Goal: Find specific page/section: Find specific page/section

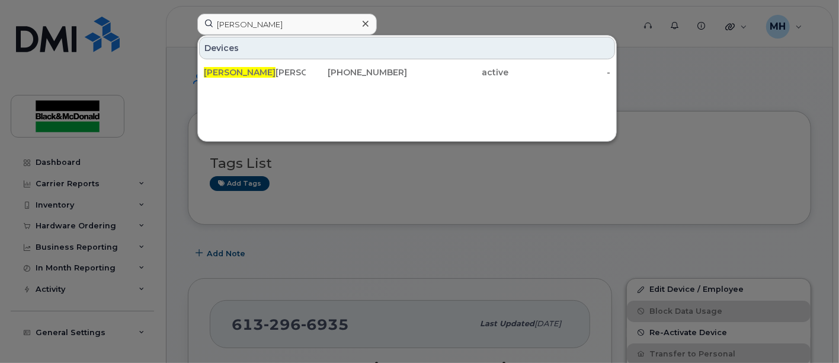
type input "Pierre"
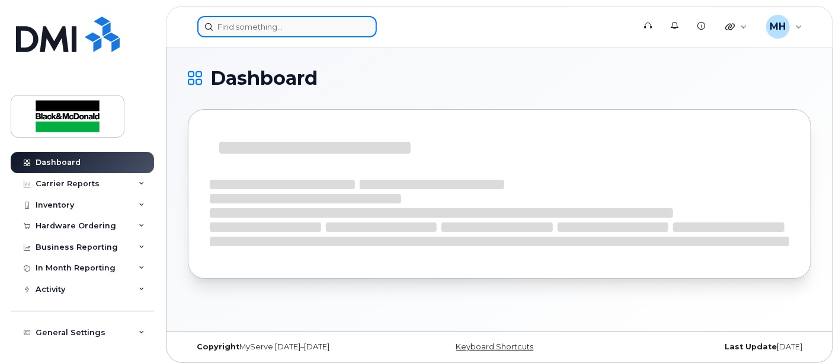
click at [238, 24] on input at bounding box center [287, 26] width 180 height 21
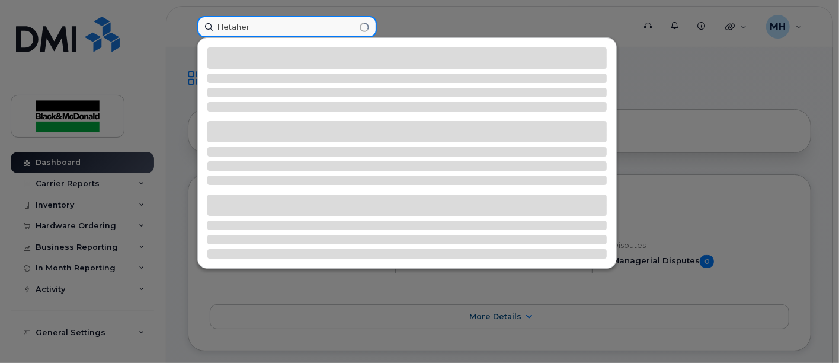
drag, startPoint x: 255, startPoint y: 23, endPoint x: -265, endPoint y: -2, distance: 521.4
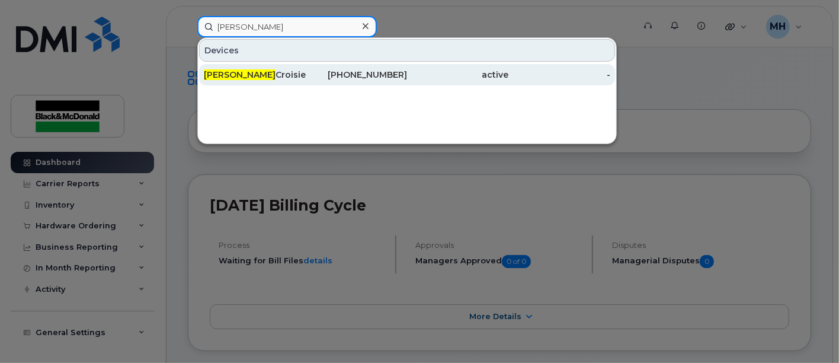
type input "heather"
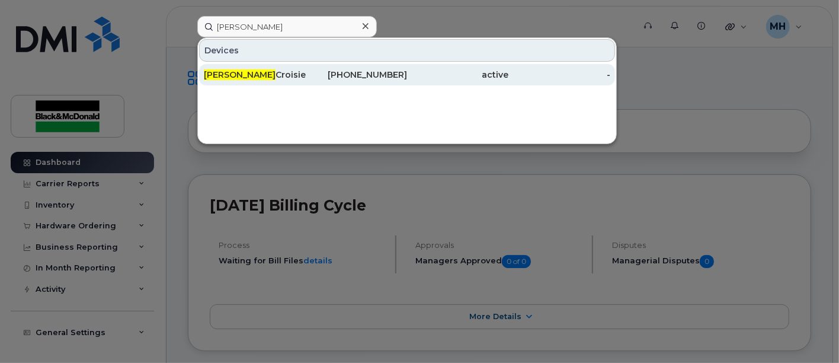
click at [261, 74] on div "Heather Croisier" at bounding box center [255, 75] width 102 height 12
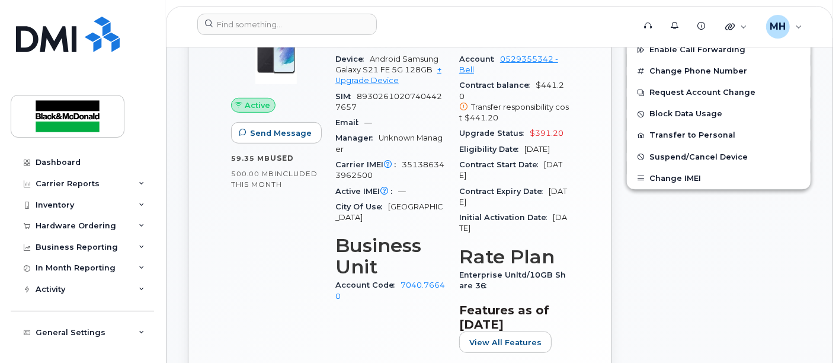
scroll to position [329, 0]
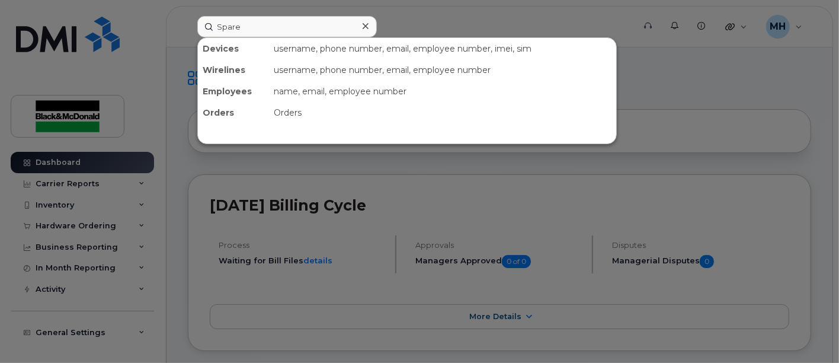
type input "Spare"
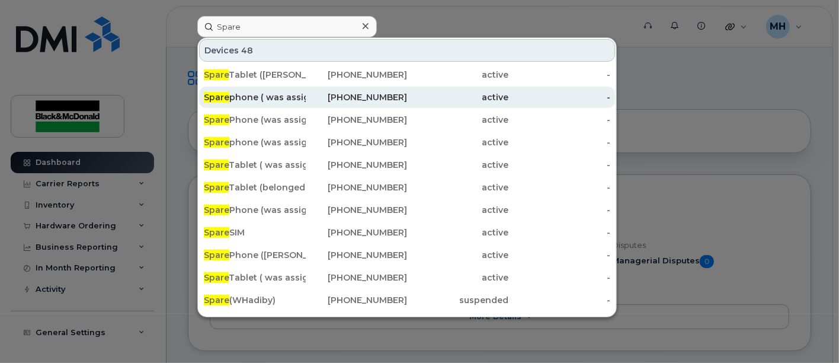
click at [306, 92] on div "343-573-6097" at bounding box center [357, 97] width 102 height 12
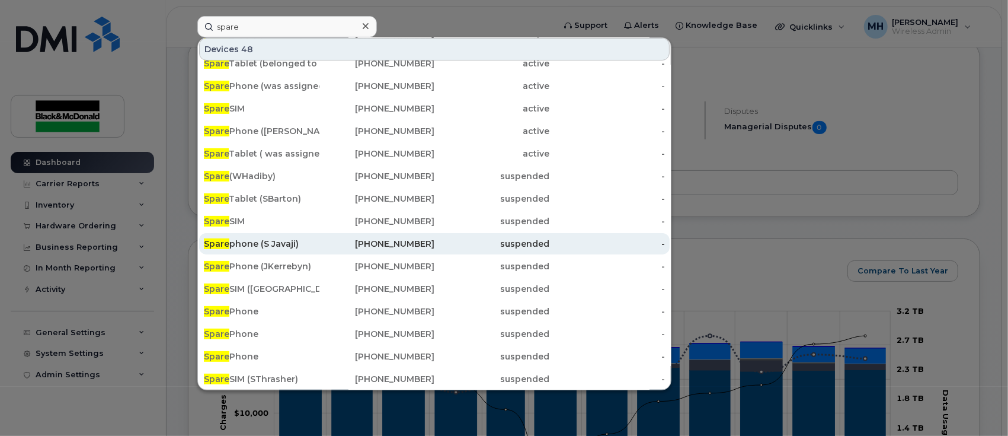
scroll to position [158, 0]
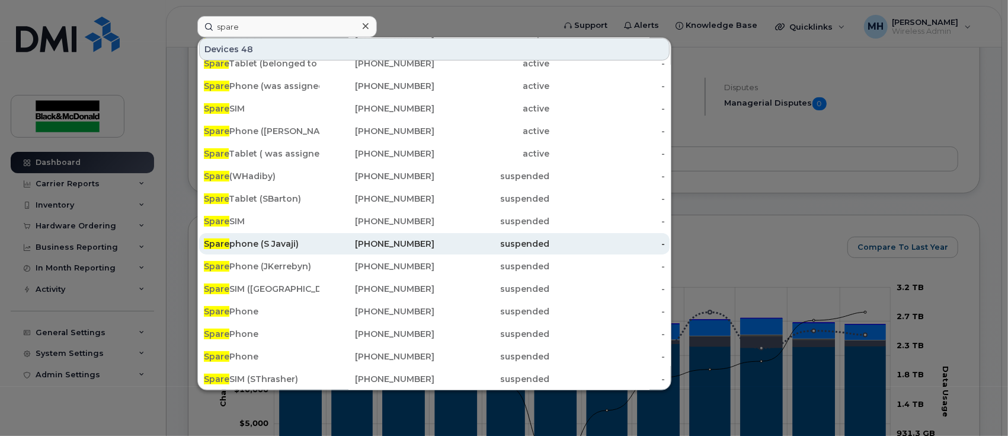
type input "spare"
click at [425, 243] on div "[PHONE_NUMBER]" at bounding box center [377, 244] width 116 height 12
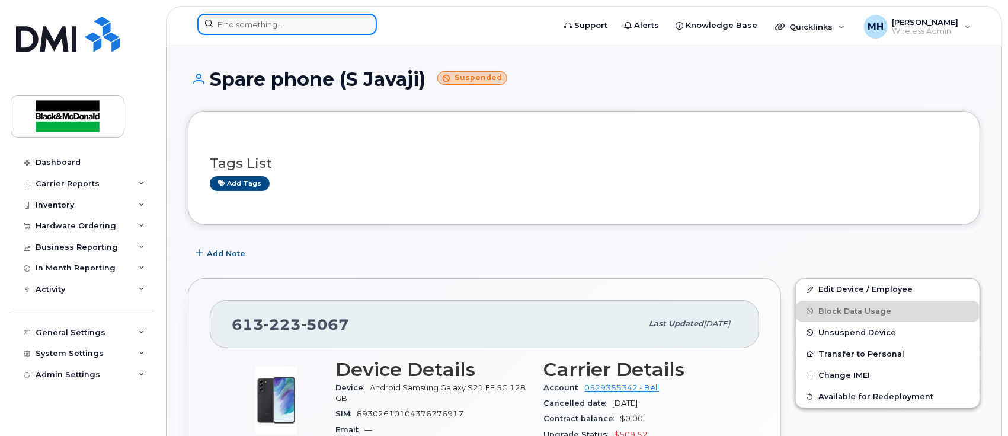
click at [220, 25] on input at bounding box center [287, 24] width 180 height 21
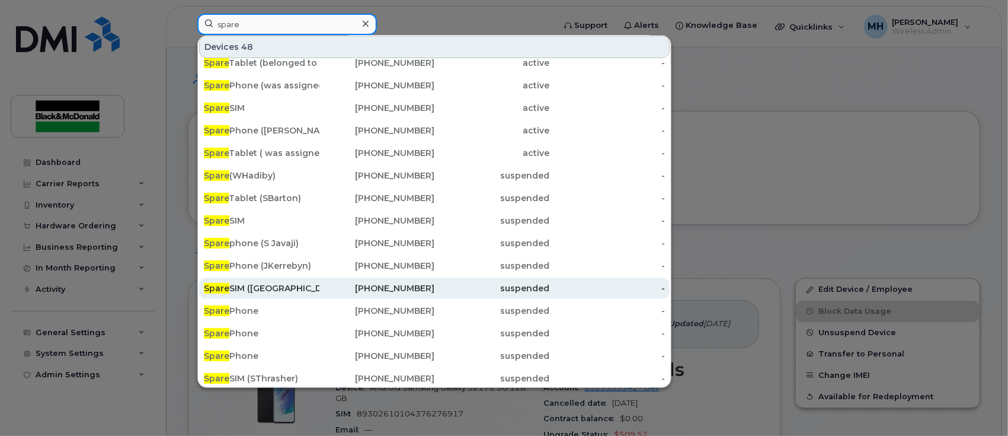
scroll to position [124, 0]
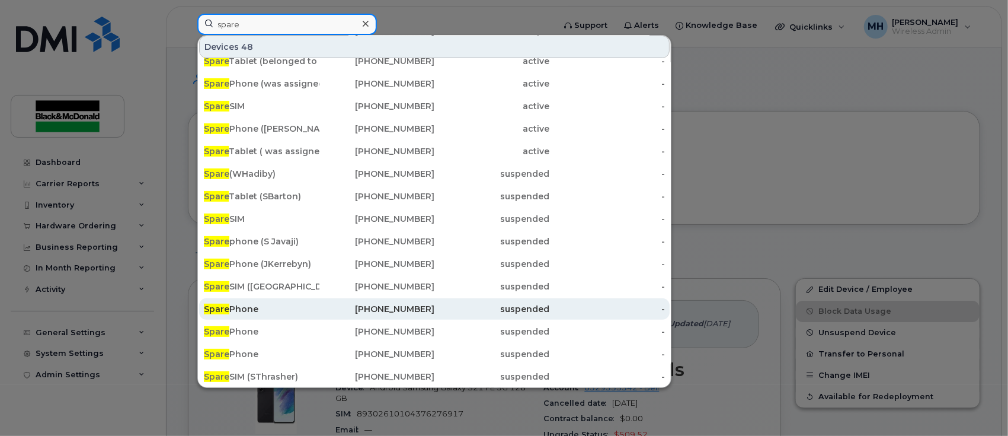
type input "spare"
click at [327, 308] on div "613-223-3652" at bounding box center [377, 309] width 116 height 12
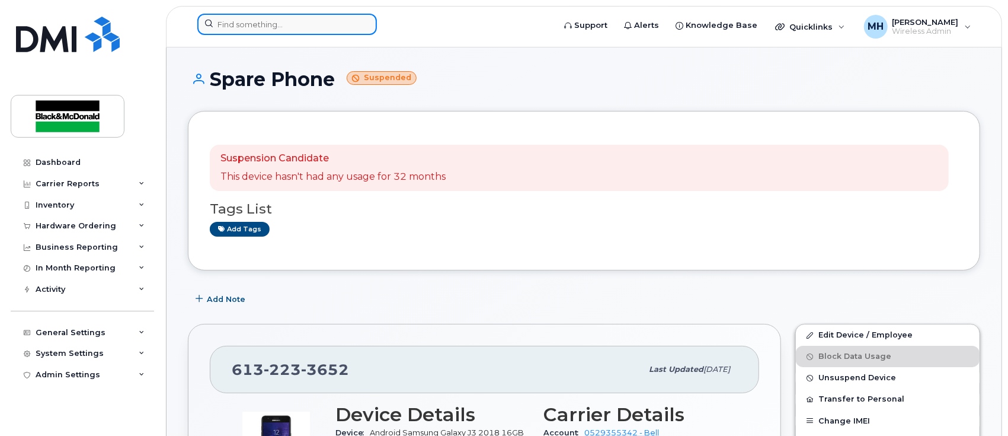
click at [313, 21] on input at bounding box center [287, 24] width 180 height 21
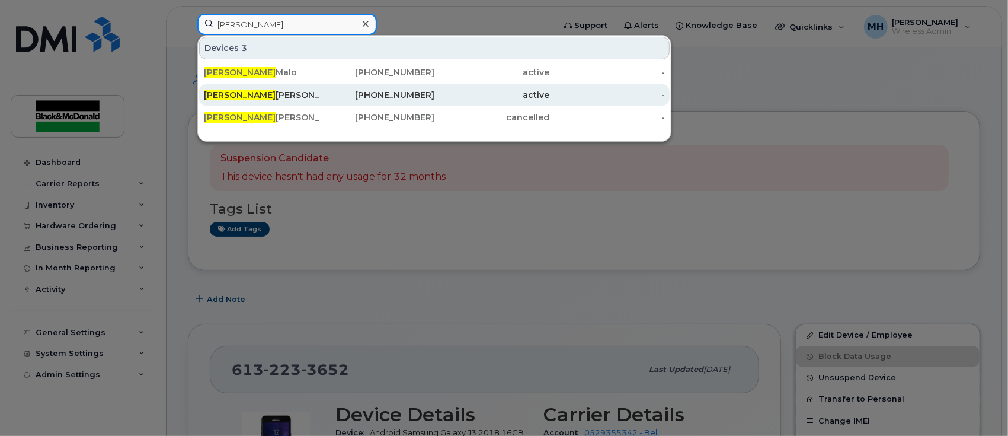
type input "[PERSON_NAME]"
click at [260, 97] on div "Patrick Johnston" at bounding box center [262, 95] width 116 height 12
